Goal: Transaction & Acquisition: Purchase product/service

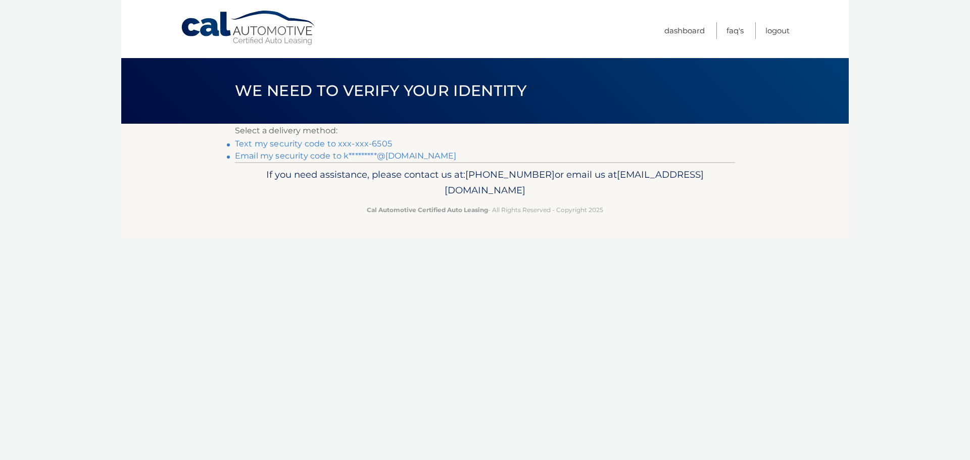
click at [369, 143] on link "Text my security code to xxx-xxx-6505" at bounding box center [313, 144] width 157 height 10
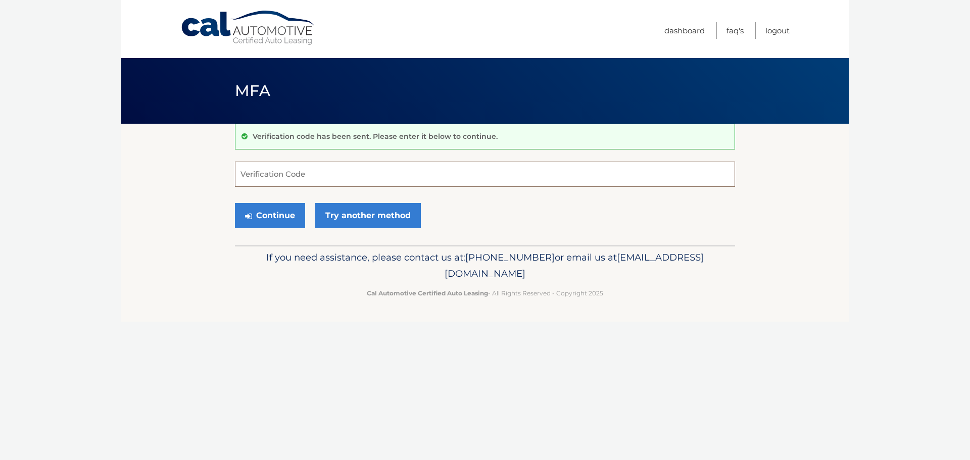
click at [381, 173] on input "Verification Code" at bounding box center [485, 174] width 500 height 25
type input "102505"
click at [275, 214] on button "Continue" at bounding box center [270, 215] width 70 height 25
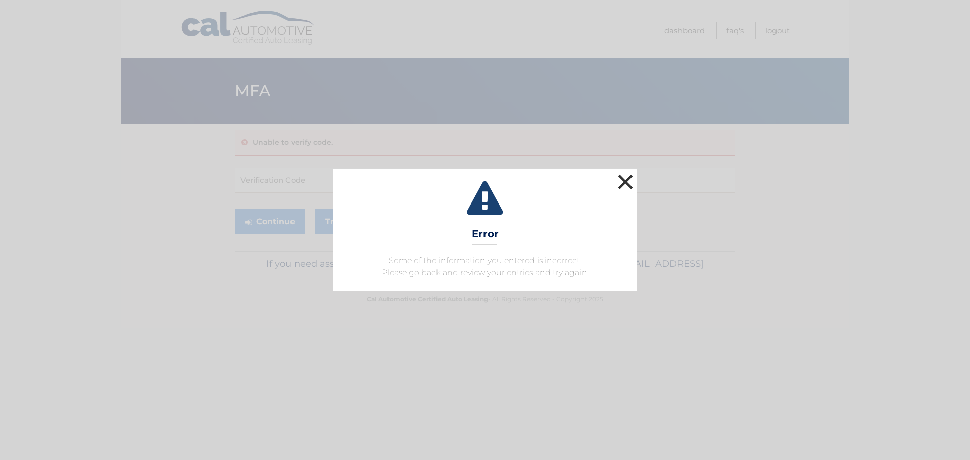
click at [626, 180] on button "×" at bounding box center [625, 182] width 20 height 20
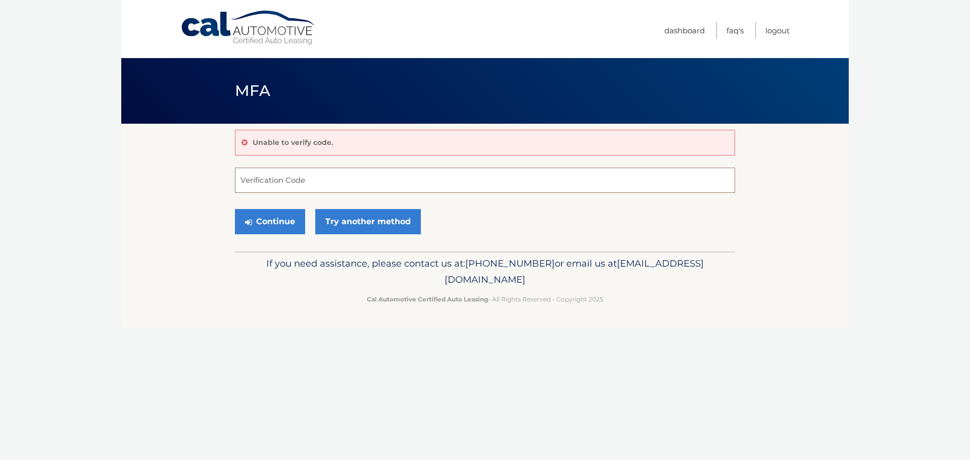
click at [341, 183] on input "Verification Code" at bounding box center [485, 180] width 500 height 25
type input "102505"
click at [263, 216] on button "Continue" at bounding box center [270, 221] width 70 height 25
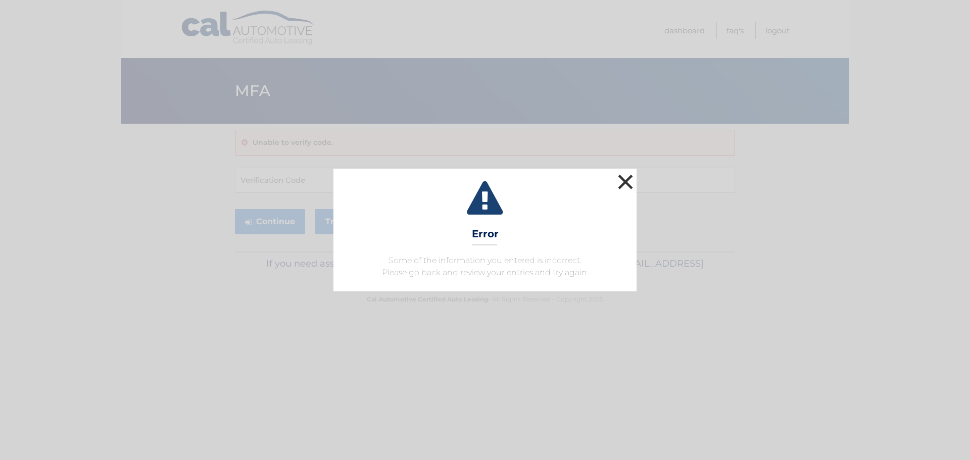
click at [628, 182] on button "×" at bounding box center [625, 182] width 20 height 20
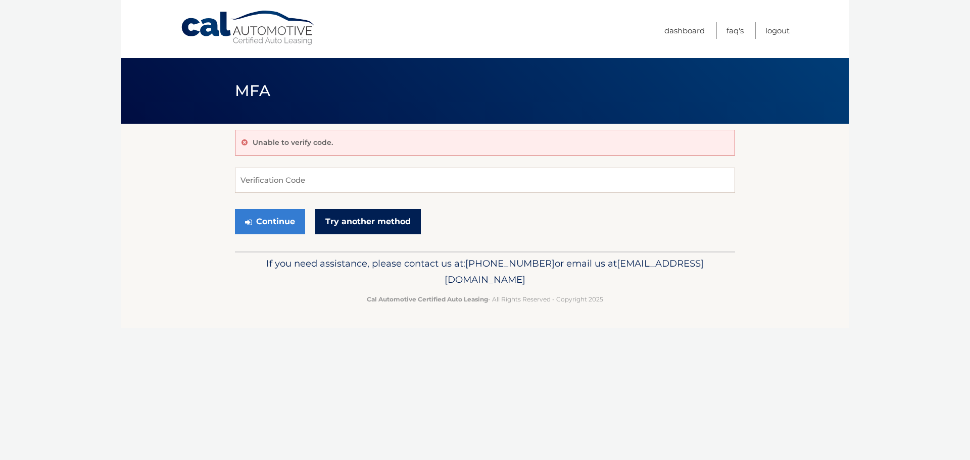
click at [381, 213] on link "Try another method" at bounding box center [368, 221] width 106 height 25
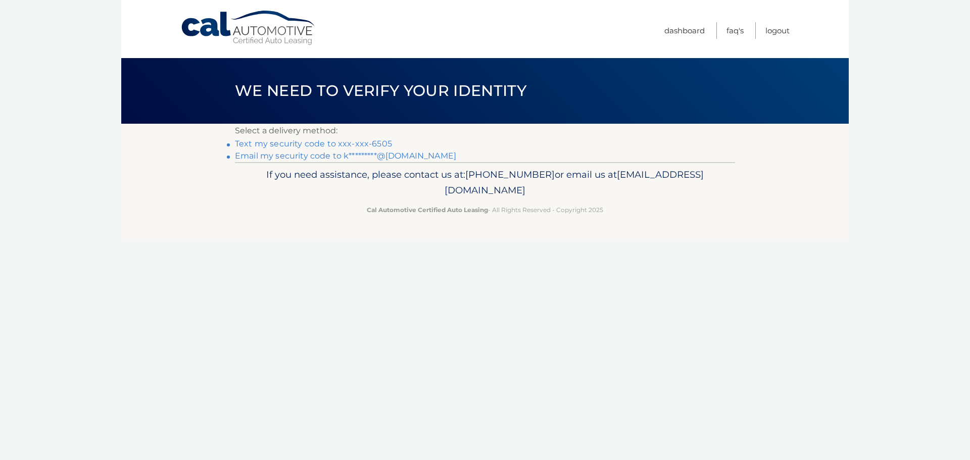
click at [347, 143] on link "Text my security code to xxx-xxx-6505" at bounding box center [313, 144] width 157 height 10
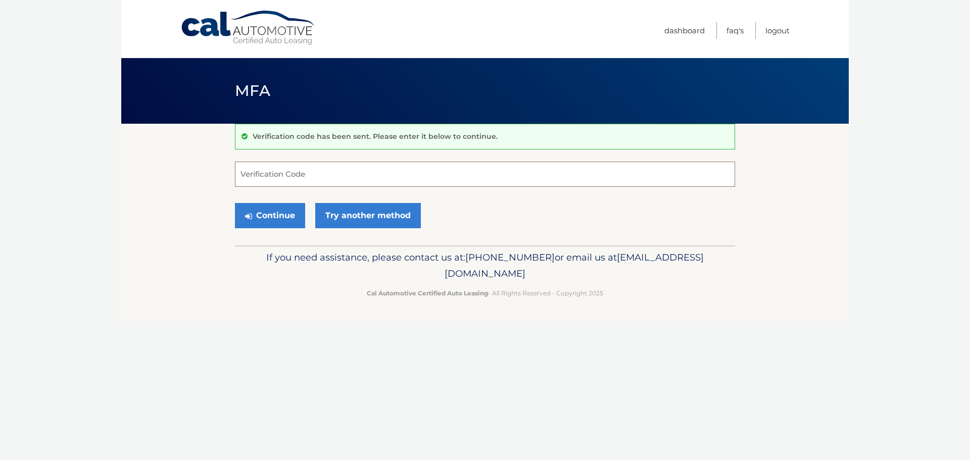
click at [301, 178] on input "Verification Code" at bounding box center [485, 174] width 500 height 25
type input "965312"
click at [279, 213] on button "Continue" at bounding box center [270, 215] width 70 height 25
click at [276, 173] on input "Verification Code" at bounding box center [485, 174] width 500 height 25
type input "965312"
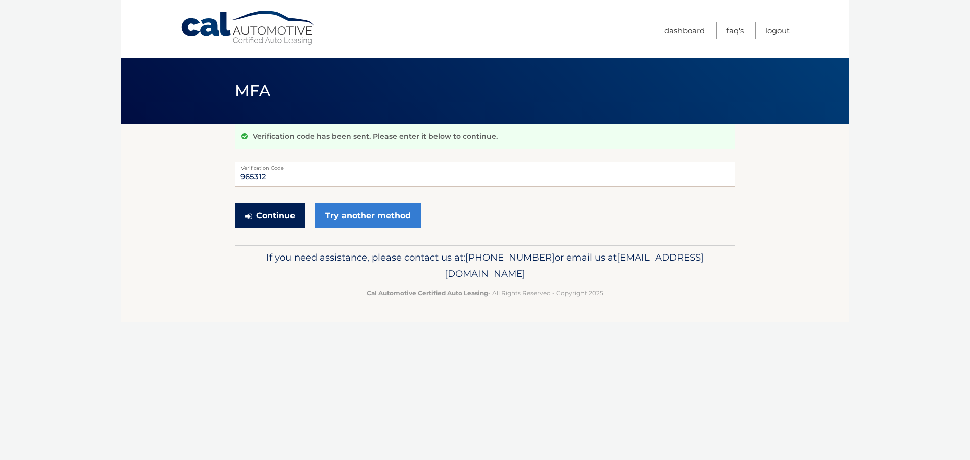
click at [270, 213] on button "Continue" at bounding box center [270, 215] width 70 height 25
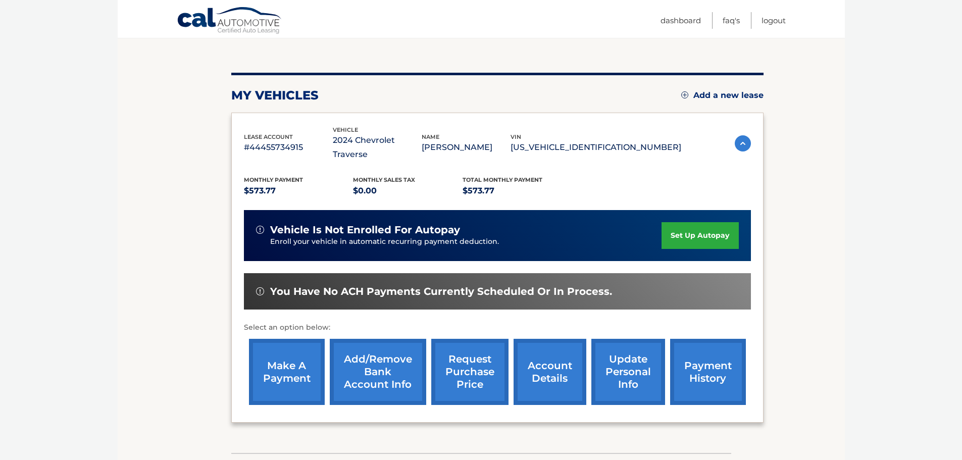
scroll to position [101, 0]
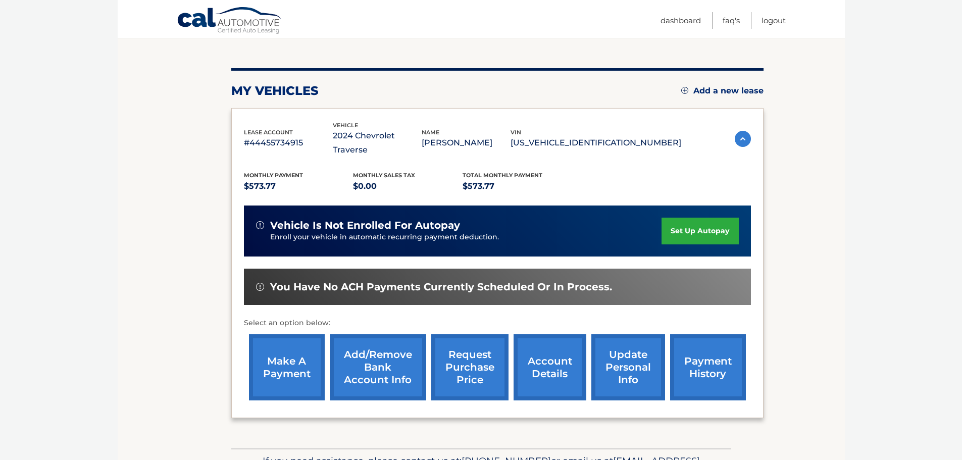
click at [288, 348] on link "make a payment" at bounding box center [287, 367] width 76 height 66
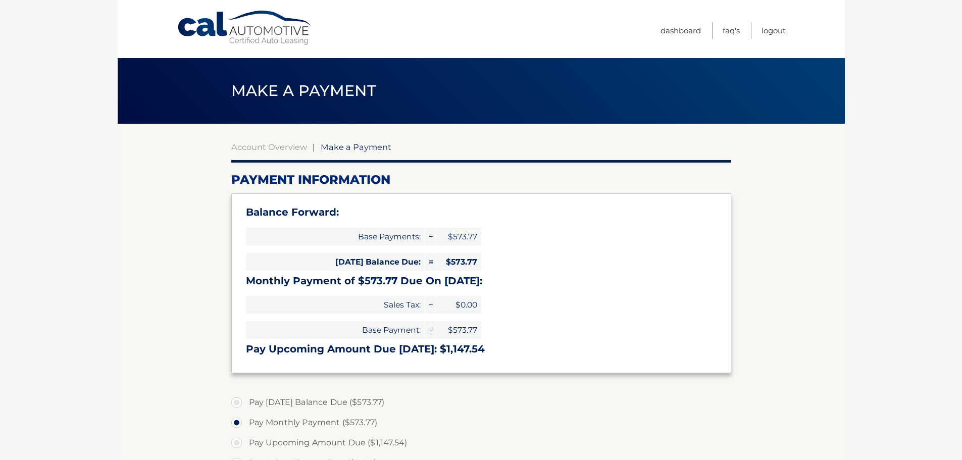
select select "MTM1NDY5OTQtYmRhZS00MTEzLWFkNWEtNWM4MmUwOWI3ZWRm"
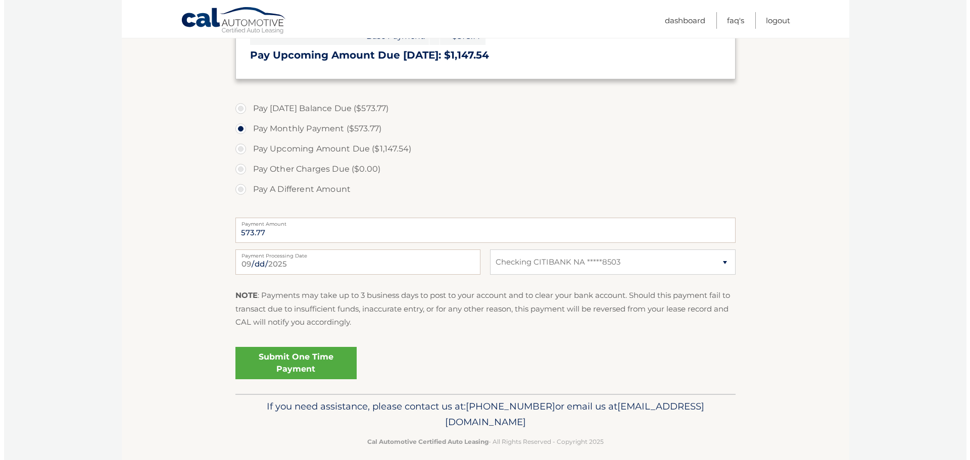
scroll to position [305, 0]
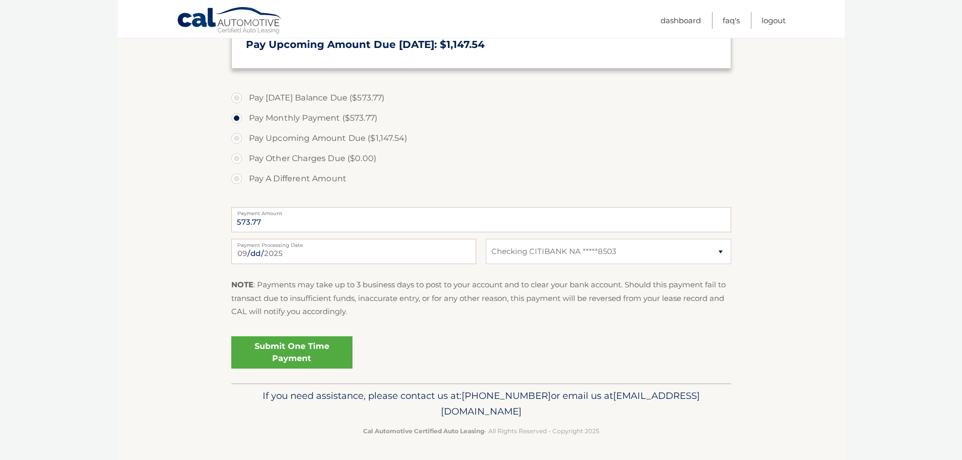
click at [292, 349] on link "Submit One Time Payment" at bounding box center [291, 352] width 121 height 32
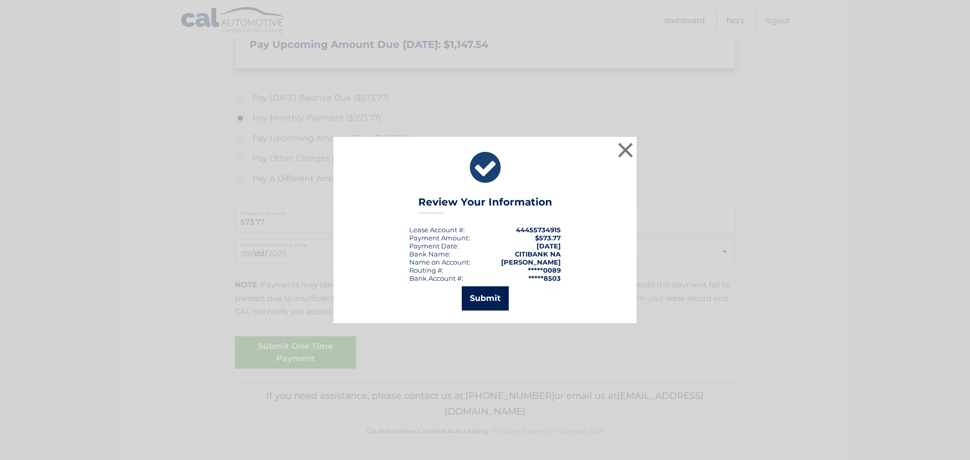
click at [480, 296] on button "Submit" at bounding box center [485, 298] width 47 height 24
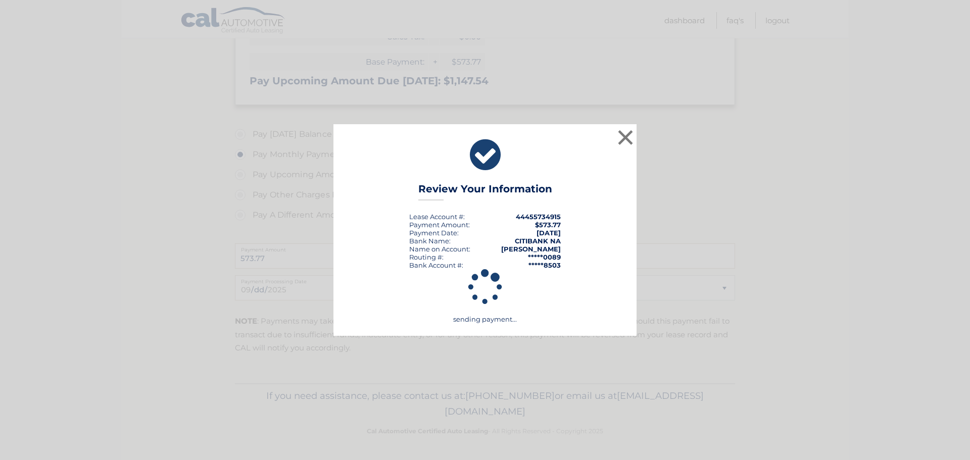
scroll to position [268, 0]
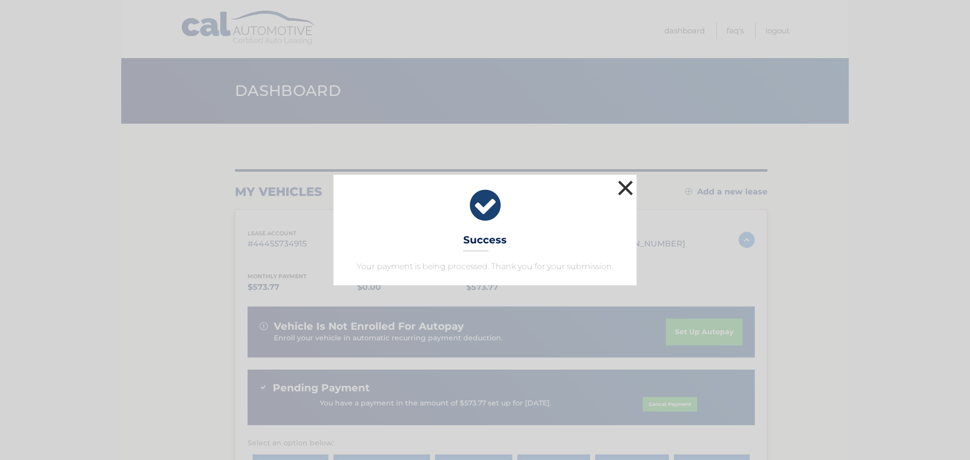
click at [622, 188] on button "×" at bounding box center [625, 188] width 20 height 20
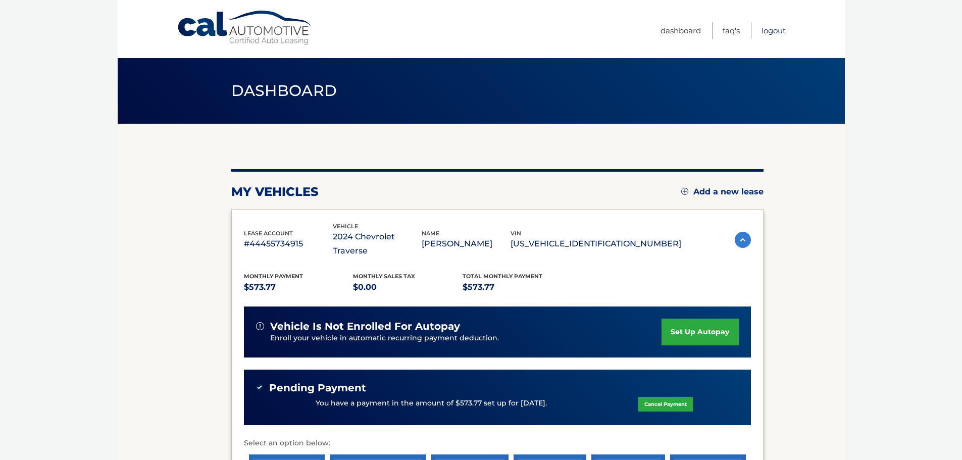
click at [775, 32] on link "Logout" at bounding box center [774, 30] width 24 height 17
